Goal: Find specific page/section

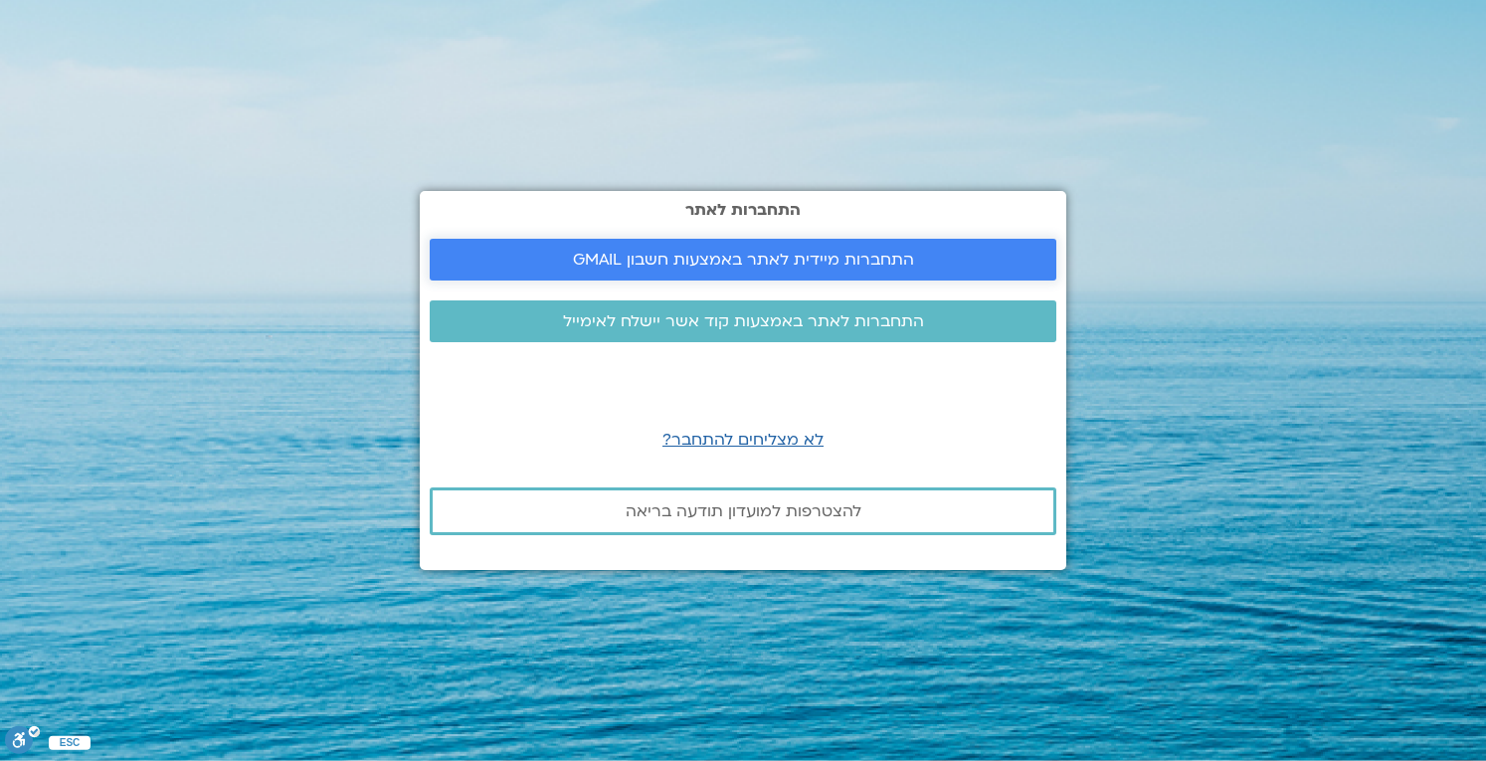
click at [688, 257] on span "התחברות מיידית לאתר באמצעות חשבון GMAIL" at bounding box center [743, 260] width 341 height 18
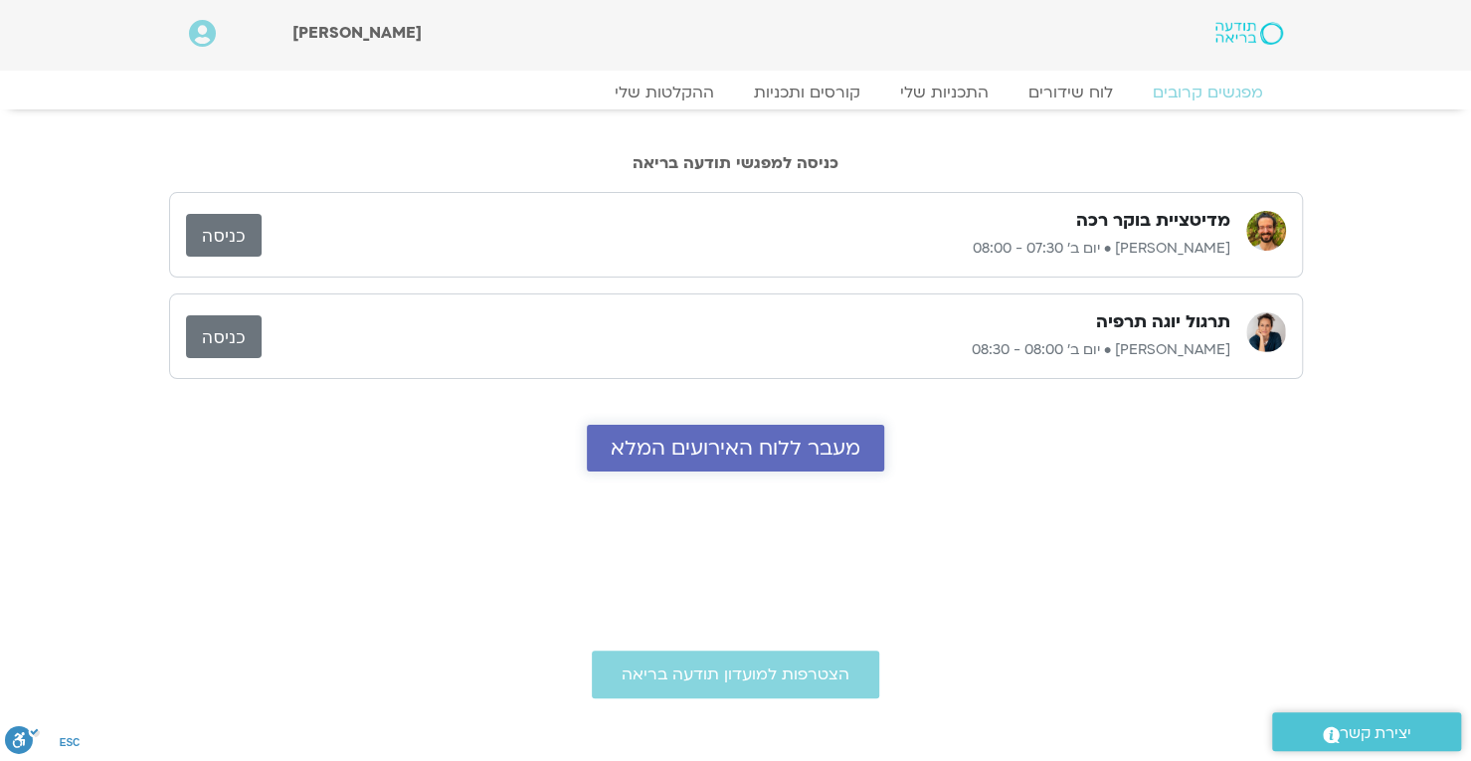
click at [681, 454] on span "מעבר ללוח האירועים המלא" at bounding box center [736, 448] width 250 height 23
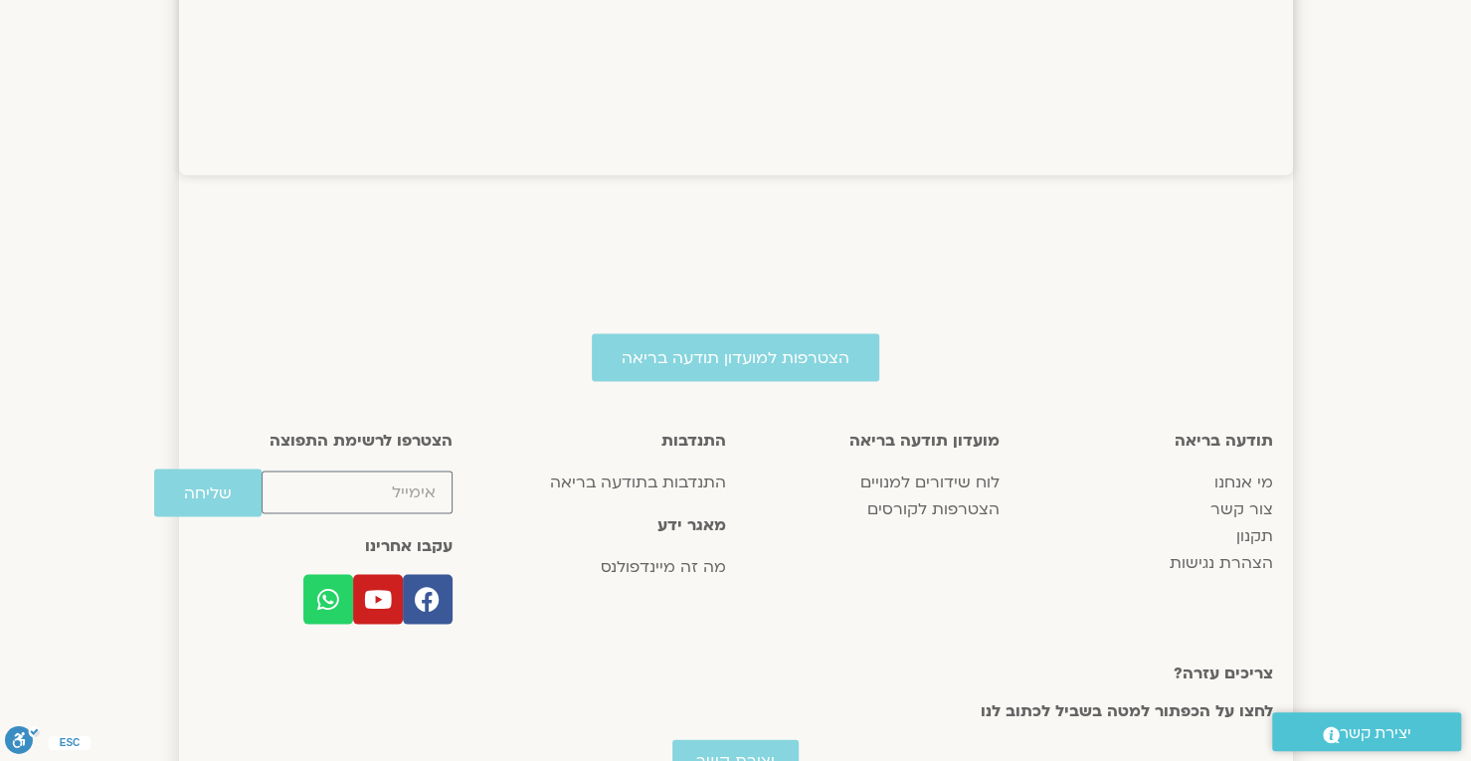
scroll to position [2232, 0]
